Goal: Task Accomplishment & Management: Complete application form

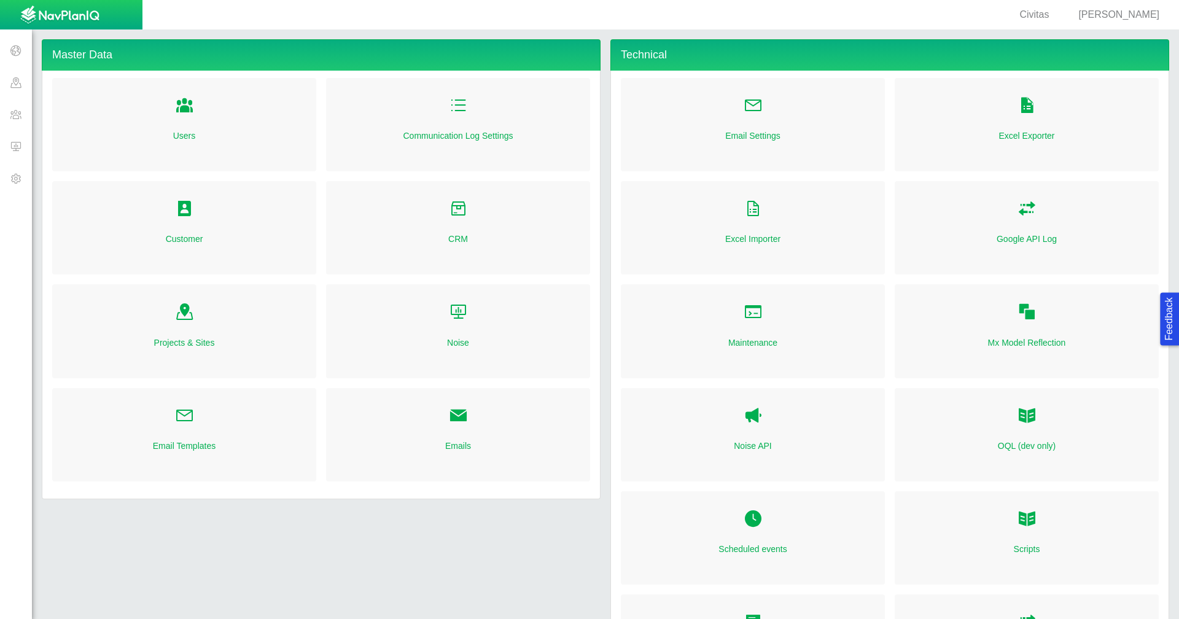
click at [1118, 18] on span "[PERSON_NAME]" at bounding box center [1118, 14] width 81 height 10
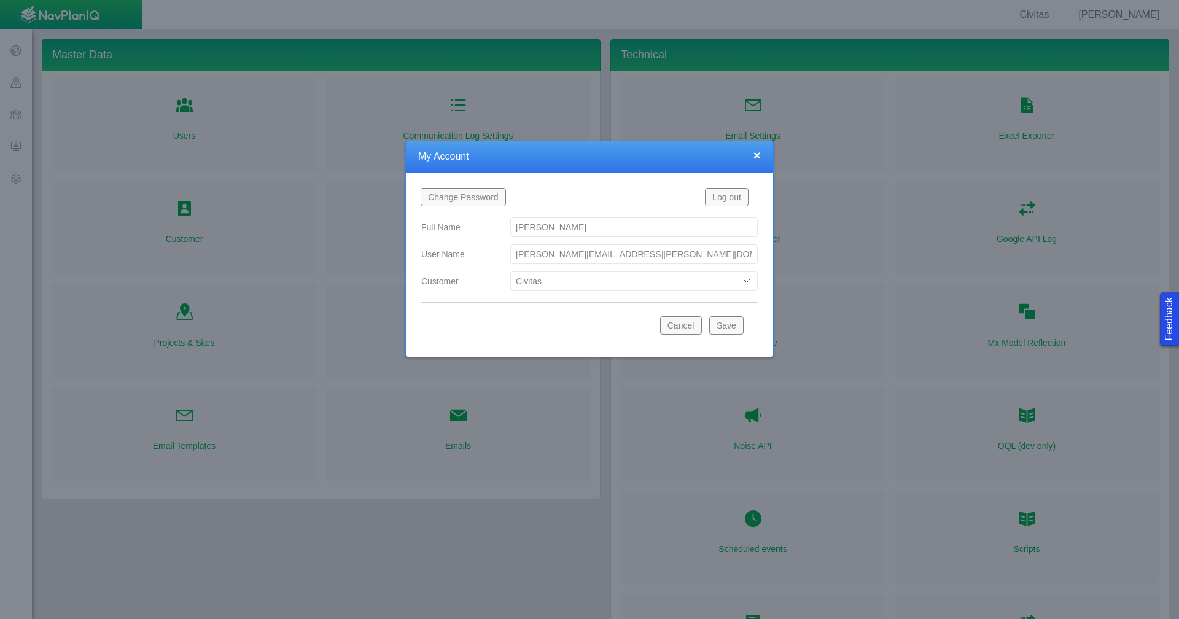
click at [746, 281] on select "Bison Blue Green Solutions Chevron Civitas Koloma Oxy PDC/Chevron Prairie OC Ur…" at bounding box center [633, 281] width 247 height 20
click at [510, 271] on select "Bison Blue Green Solutions Chevron Civitas Koloma Oxy PDC/Chevron Prairie OC Ur…" at bounding box center [633, 281] width 247 height 20
select select "42784196460033095"
click at [726, 325] on button "Save" at bounding box center [726, 325] width 34 height 18
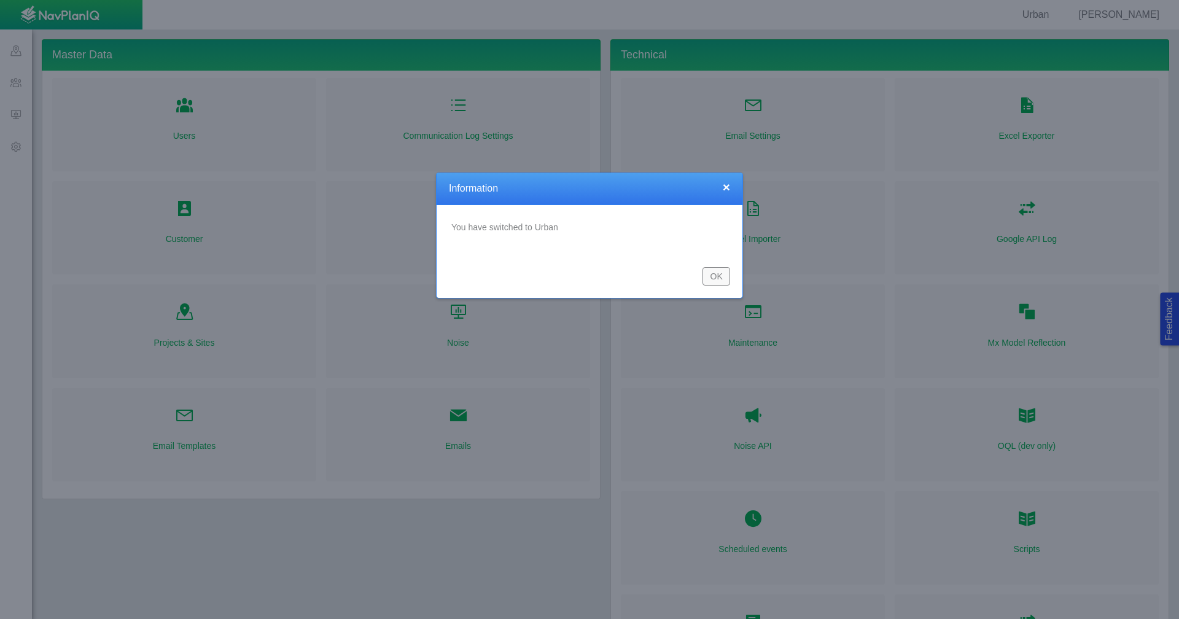
click at [708, 269] on button "OK" at bounding box center [716, 276] width 28 height 18
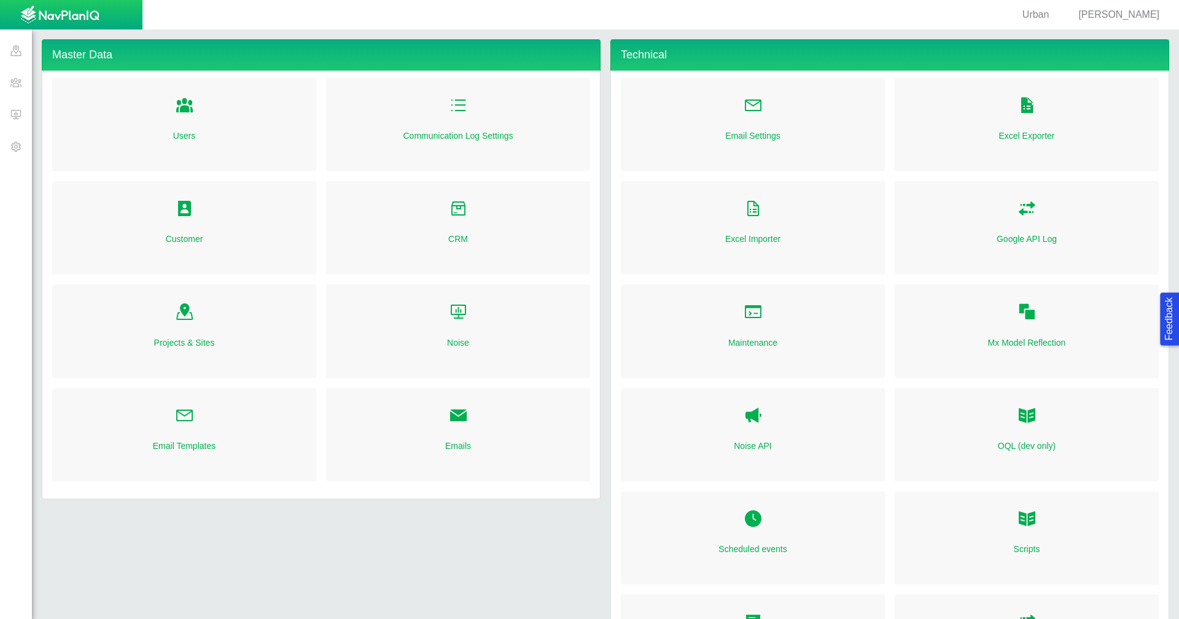
click at [16, 54] on span at bounding box center [16, 50] width 32 height 32
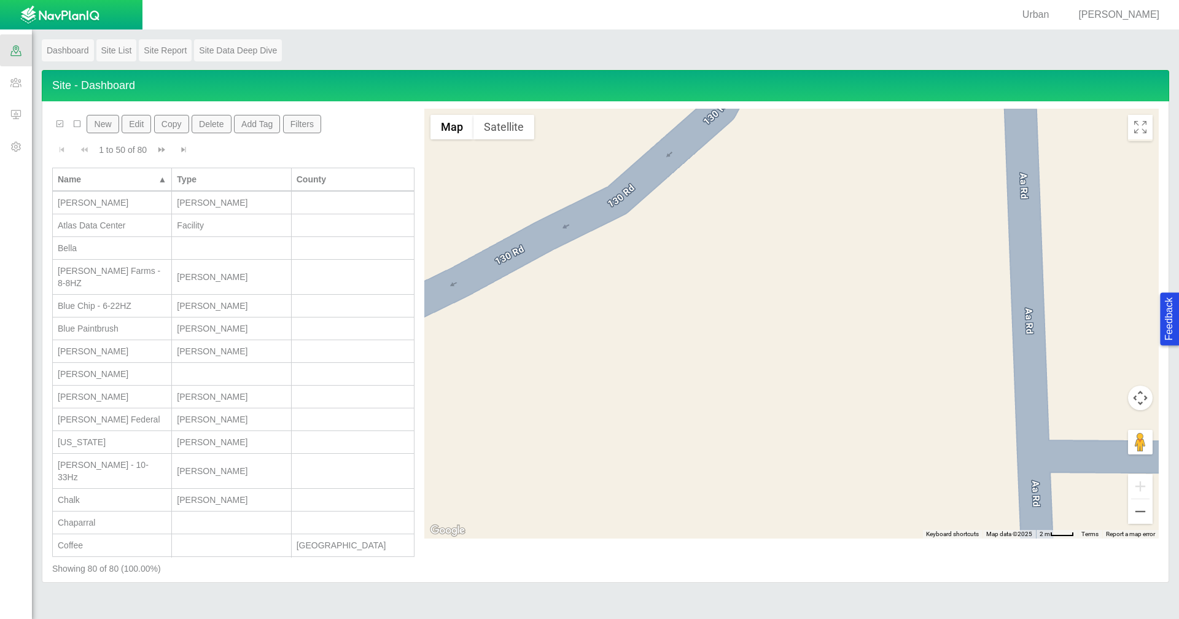
click at [116, 124] on button "New" at bounding box center [103, 124] width 32 height 18
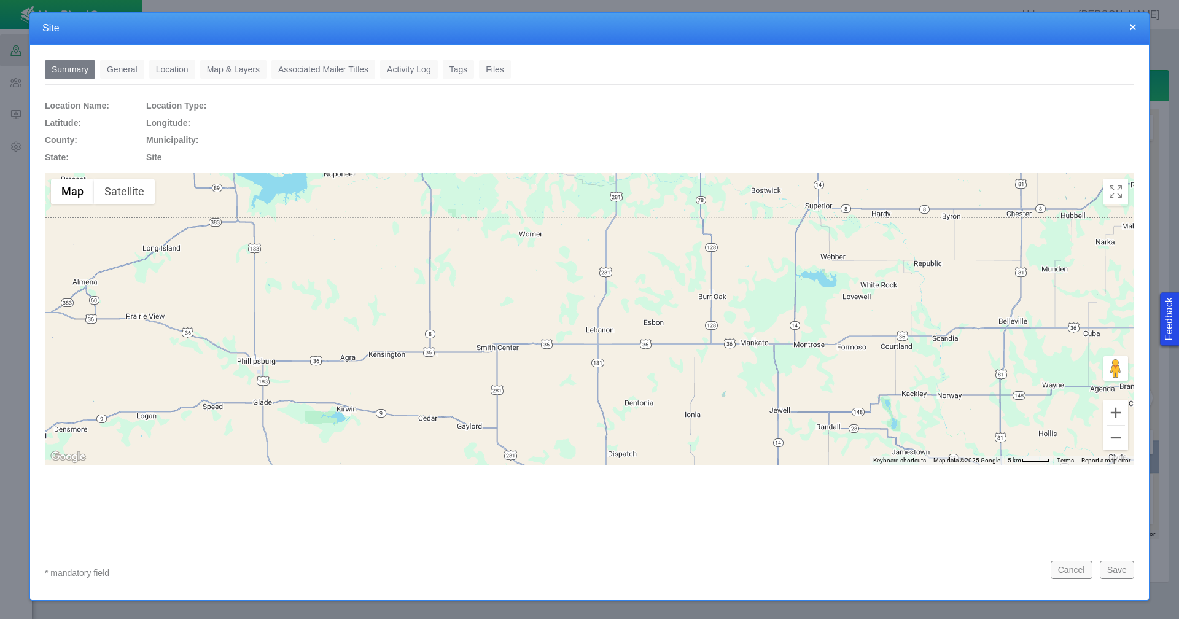
click at [131, 72] on link "General" at bounding box center [122, 70] width 44 height 20
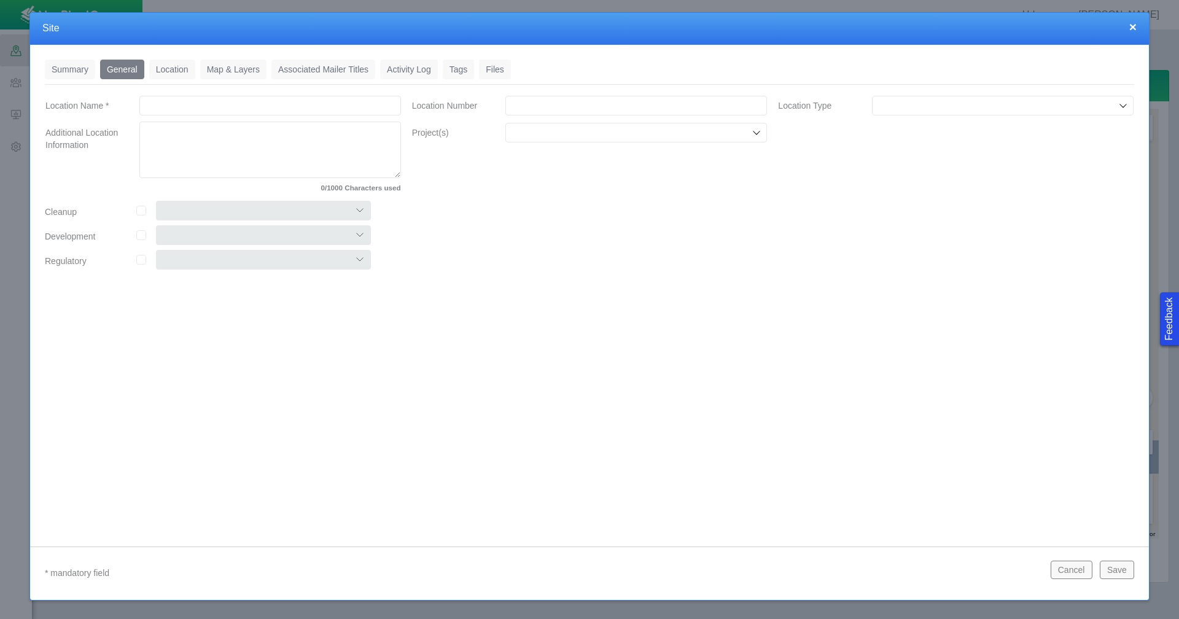
click at [182, 66] on link "Location" at bounding box center [172, 70] width 46 height 20
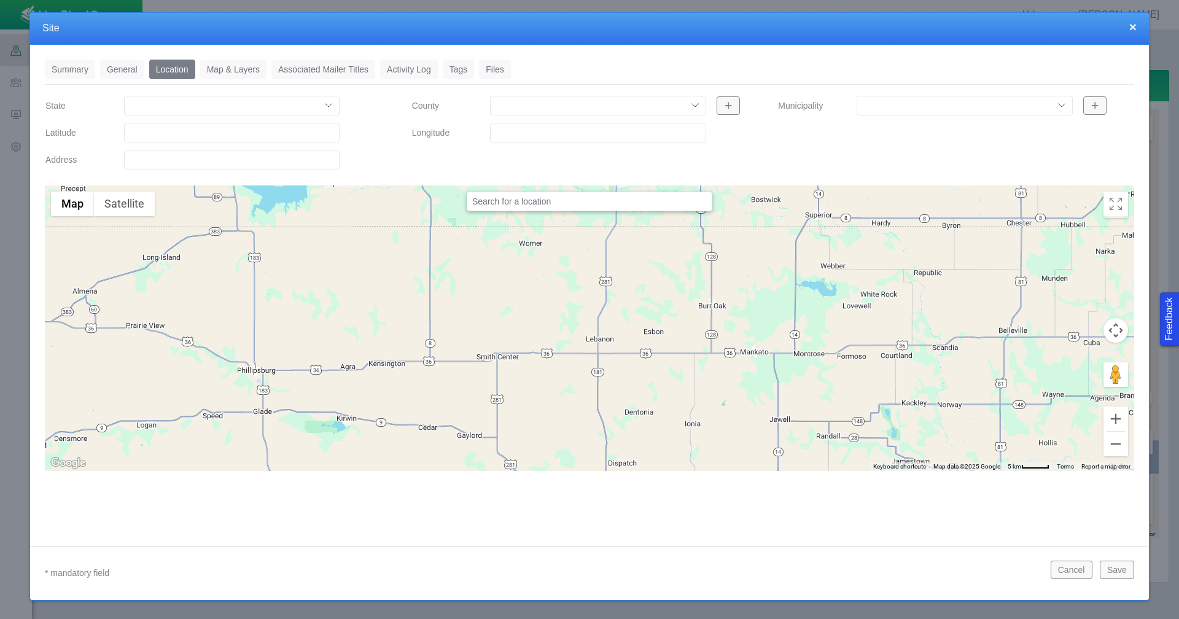
click at [193, 135] on input "Latitude" at bounding box center [231, 133] width 215 height 20
paste input "40.685754 / -106.357283"
drag, startPoint x: 242, startPoint y: 133, endPoint x: 177, endPoint y: 131, distance: 64.5
click at [177, 131] on input "40.685754 / -106.357283" at bounding box center [231, 133] width 215 height 20
type input "40.685754 /"
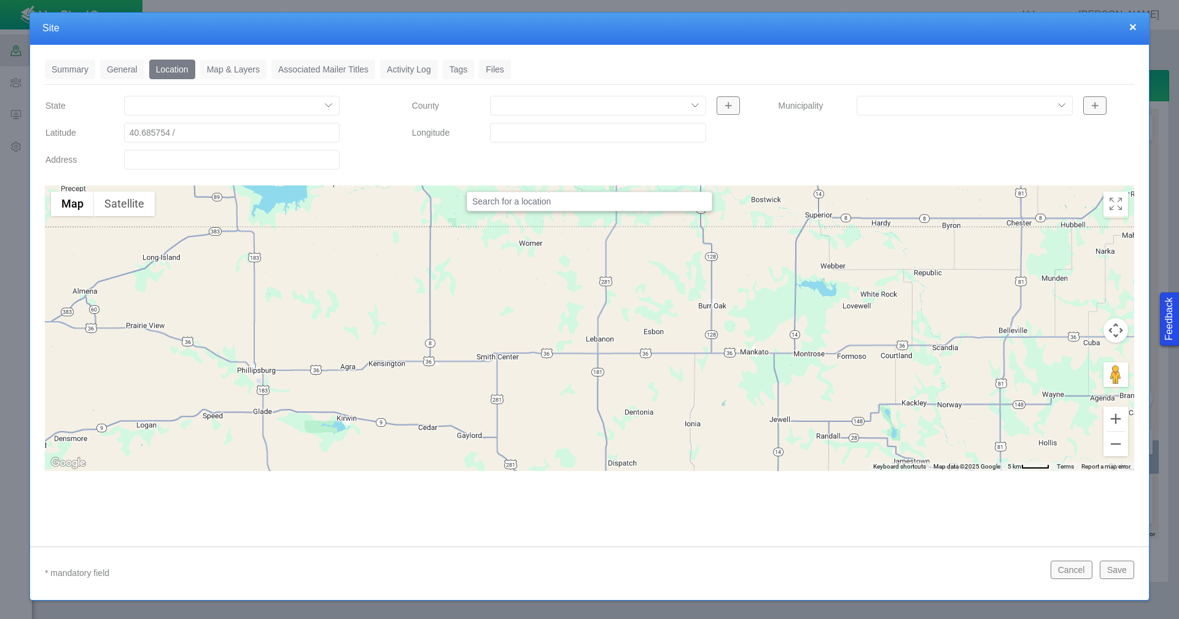
click at [516, 136] on input "Longitude" at bounding box center [597, 133] width 215 height 20
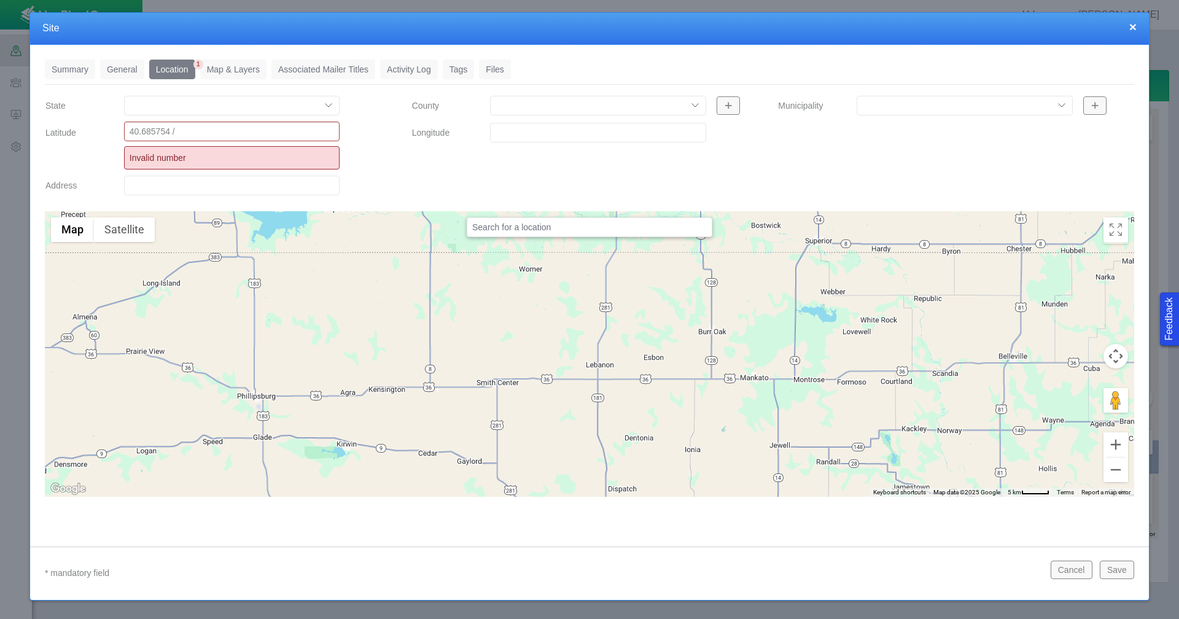
paste input "-106.357283"
type input "-106.35728300"
click at [184, 131] on input "40.685754 /" at bounding box center [231, 132] width 215 height 20
click at [130, 133] on input "40.685754" at bounding box center [231, 132] width 215 height 20
type input "40.68575400"
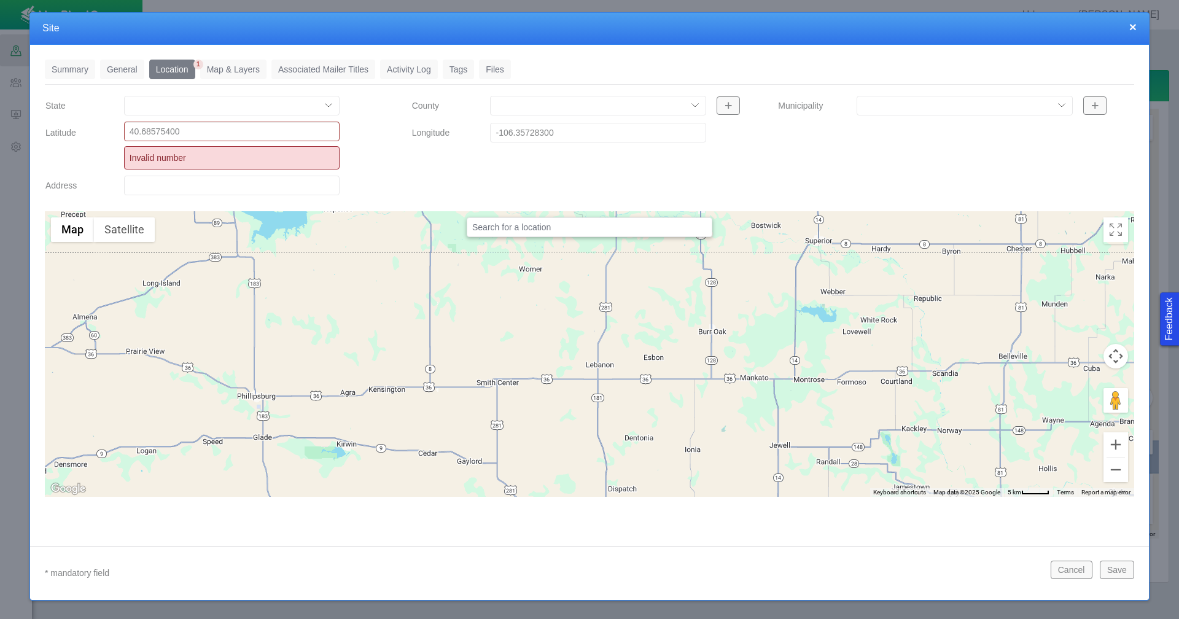
click at [665, 127] on input "-106.35728300" at bounding box center [597, 133] width 215 height 20
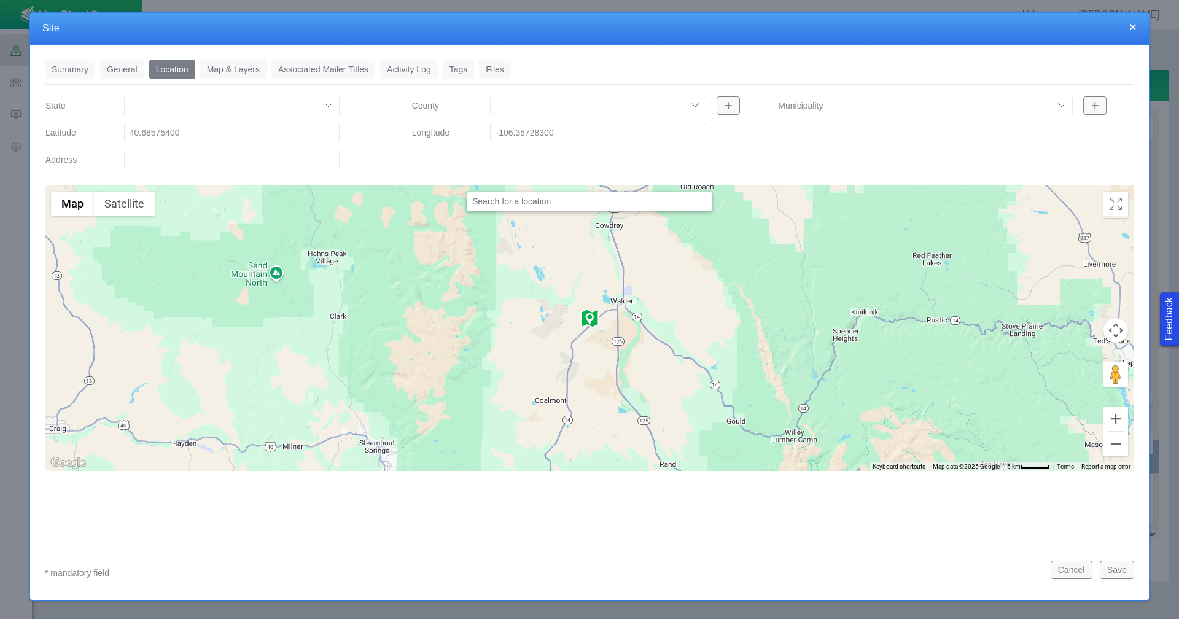
click at [116, 217] on div at bounding box center [589, 327] width 1089 height 285
click at [118, 212] on button "Satellite" at bounding box center [124, 204] width 61 height 25
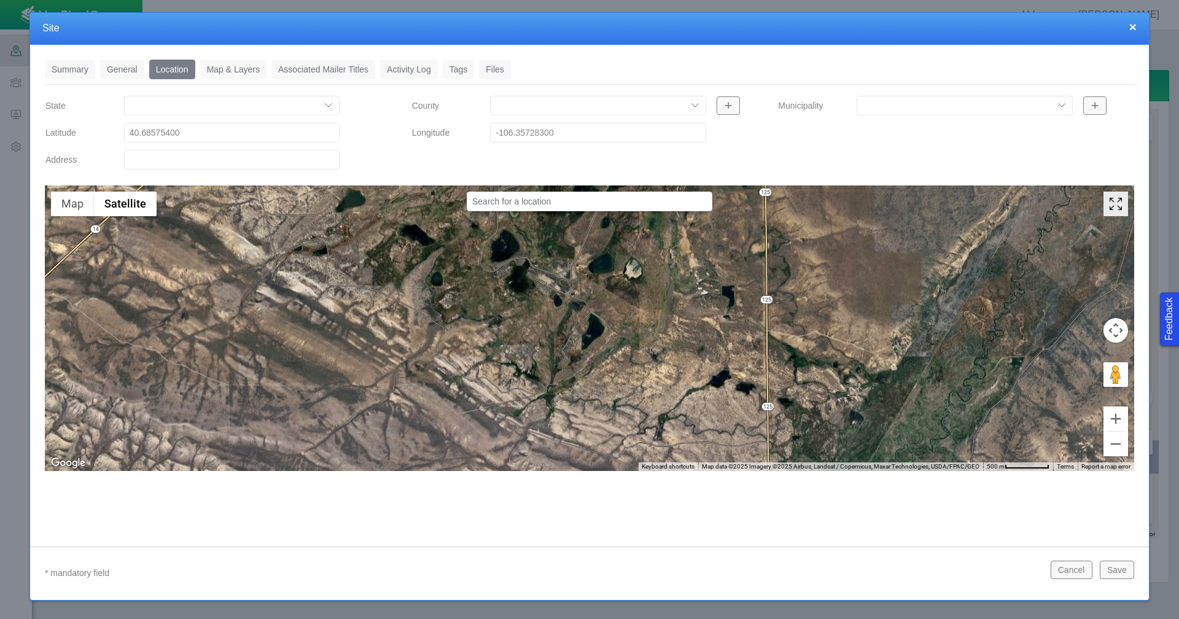
click at [1115, 204] on icon "Toggle Fullscreen in browser window" at bounding box center [1115, 204] width 25 height 25
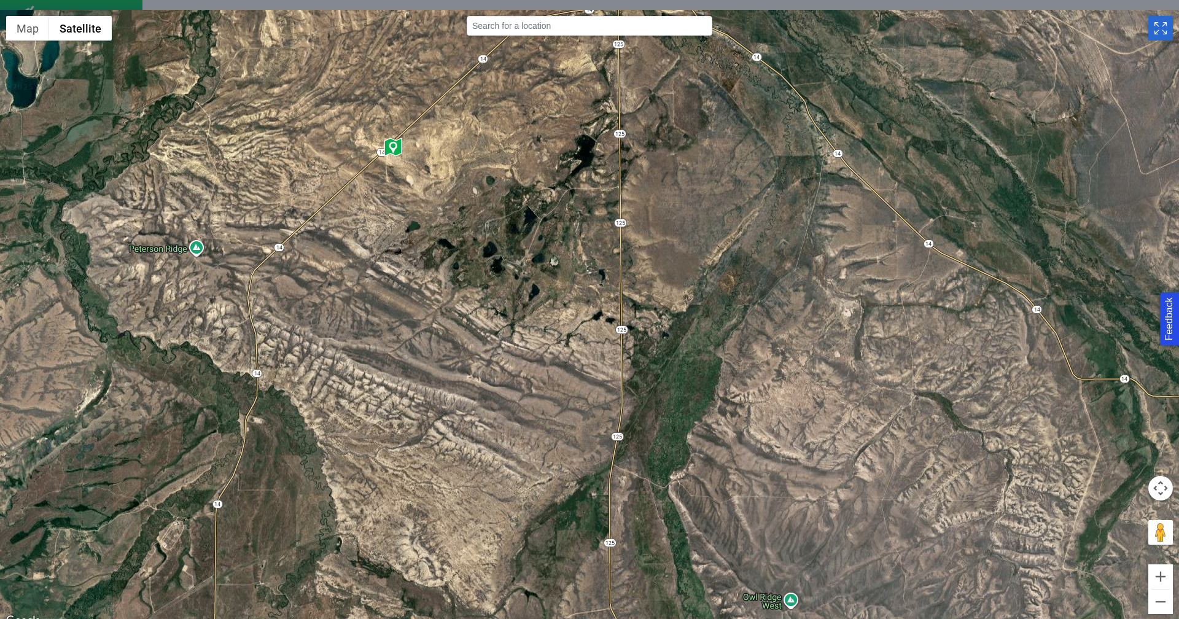
drag, startPoint x: 402, startPoint y: 208, endPoint x: 441, endPoint y: 325, distance: 123.5
click at [441, 325] on div at bounding box center [589, 319] width 1179 height 619
click at [396, 150] on img "Move Marker to change Position" at bounding box center [393, 147] width 20 height 20
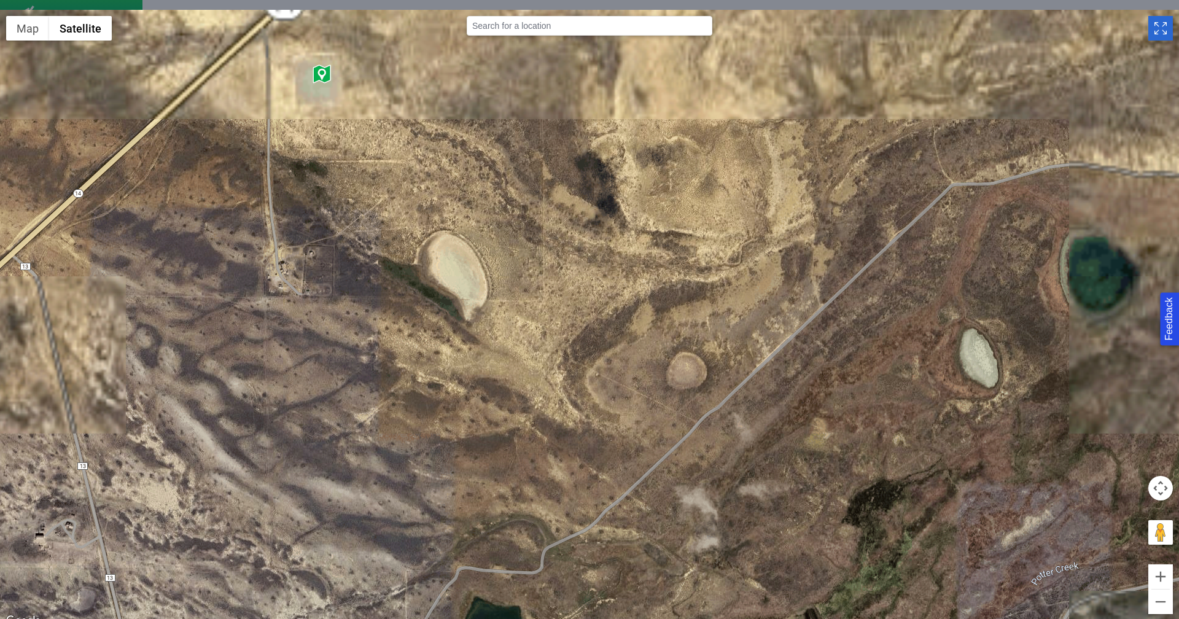
drag, startPoint x: 347, startPoint y: 168, endPoint x: 426, endPoint y: 431, distance: 274.8
click at [436, 443] on div "To navigate, press the arrow keys." at bounding box center [589, 319] width 1179 height 619
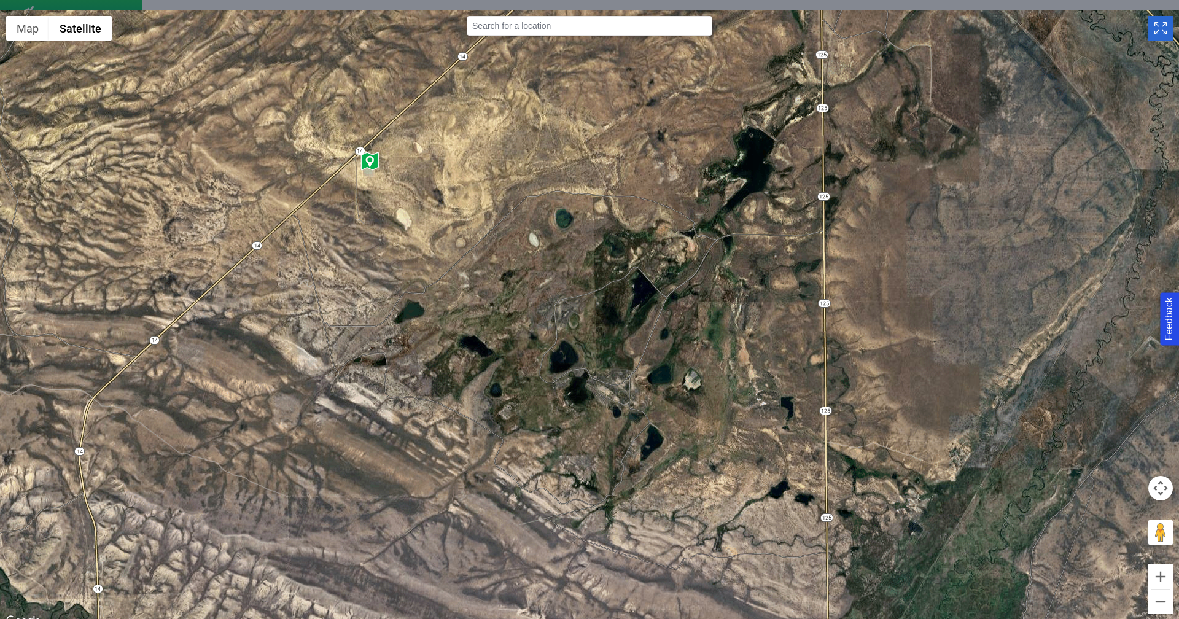
click at [1156, 29] on icon "Toggle Fullscreen in browser window" at bounding box center [1160, 28] width 25 height 25
